Goal: Transaction & Acquisition: Purchase product/service

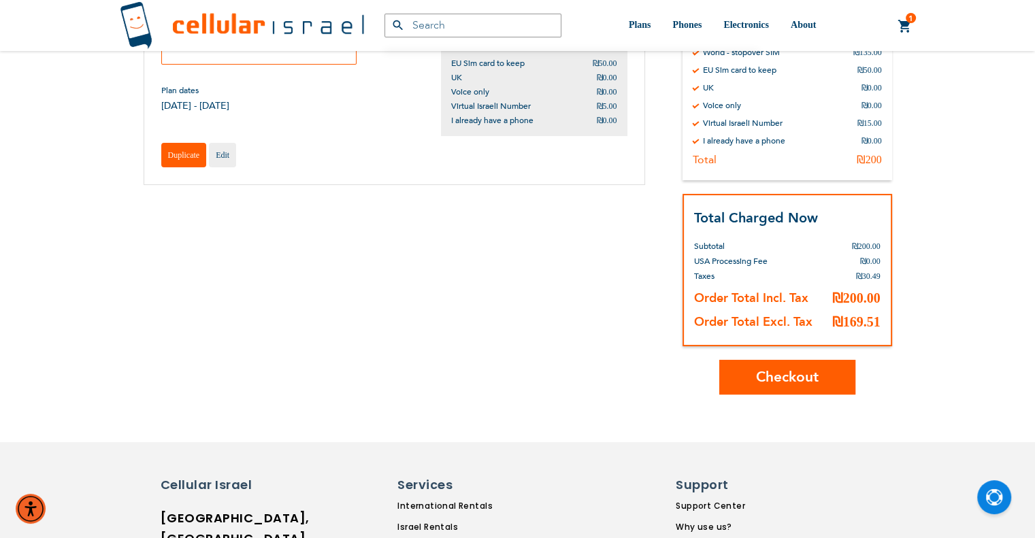
scroll to position [68, 0]
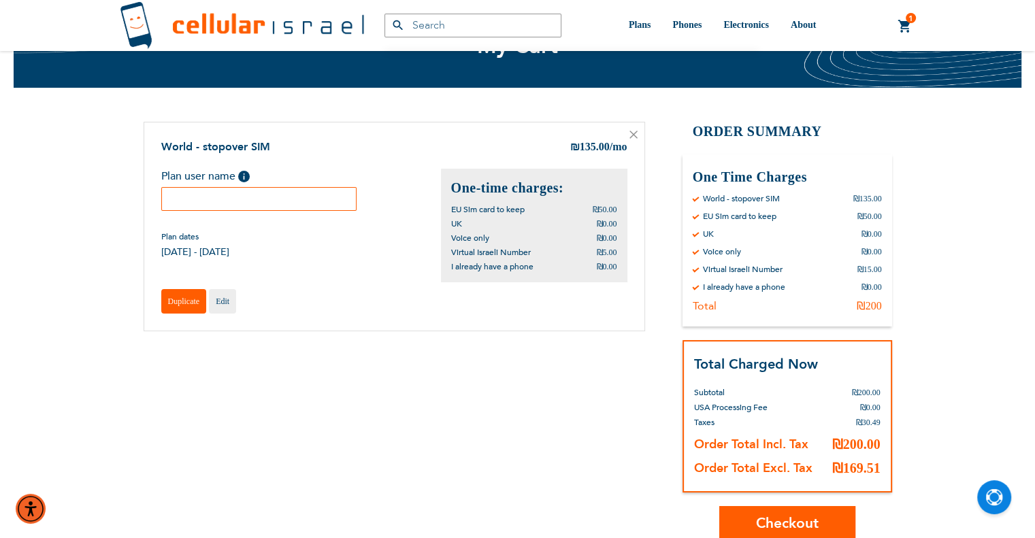
click at [171, 300] on span "Duplicate" at bounding box center [184, 302] width 32 height 10
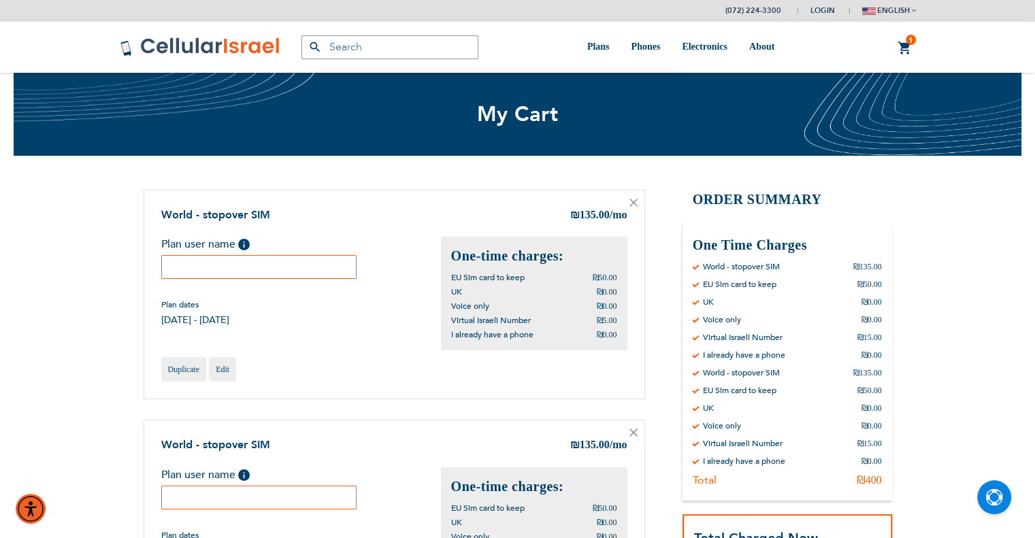
drag, startPoint x: 333, startPoint y: 276, endPoint x: 331, endPoint y: 269, distance: 6.9
click at [332, 275] on input "text" at bounding box center [259, 267] width 196 height 24
paste input "R Yosef berkovitz"
type input "R Yosef berkovitz"
click at [282, 499] on input "text" at bounding box center [259, 498] width 196 height 24
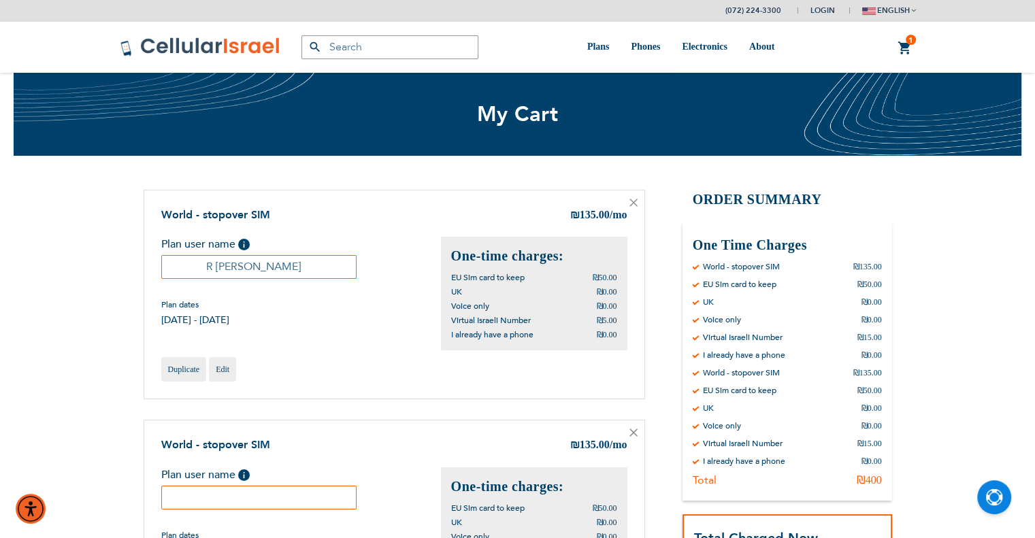
paste input "R Yona emanuel"
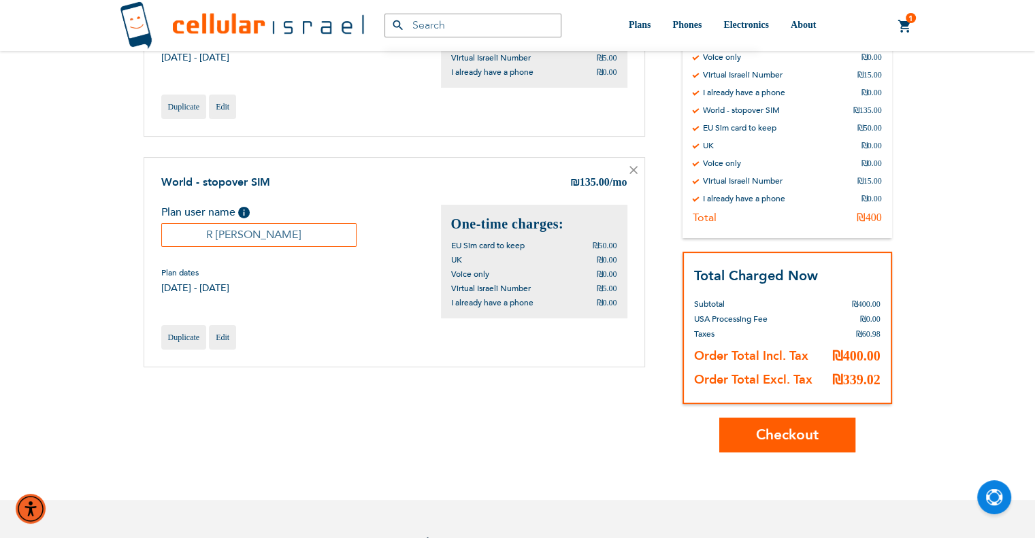
scroll to position [272, 0]
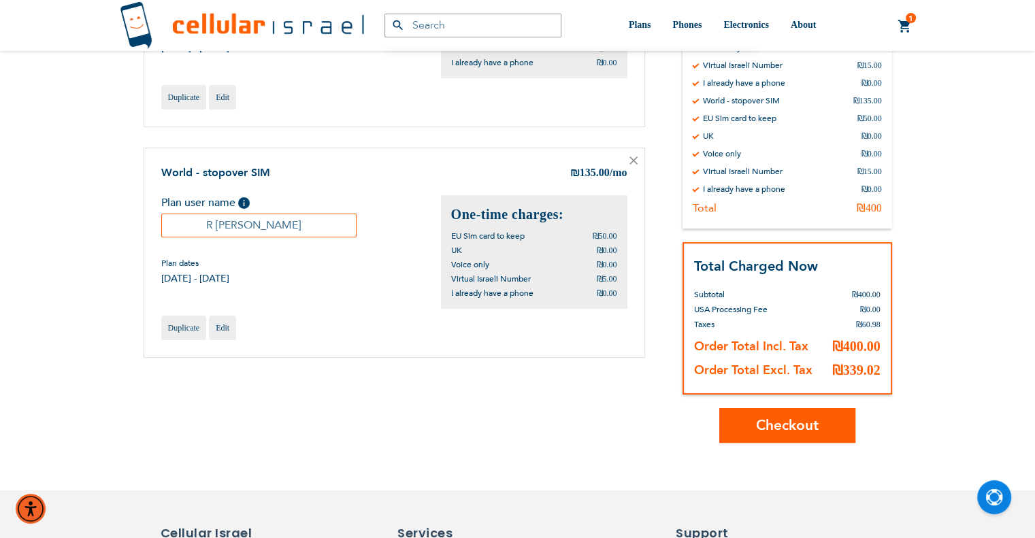
type input "R Yona emanuel"
click at [809, 430] on span "Checkout" at bounding box center [787, 426] width 63 height 20
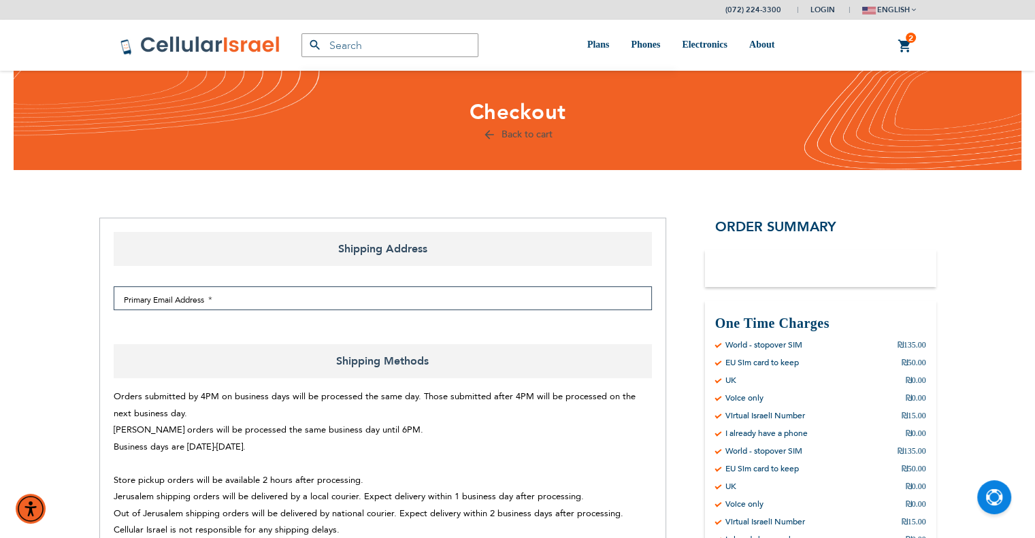
select select "IL"
